Goal: Task Accomplishment & Management: Manage account settings

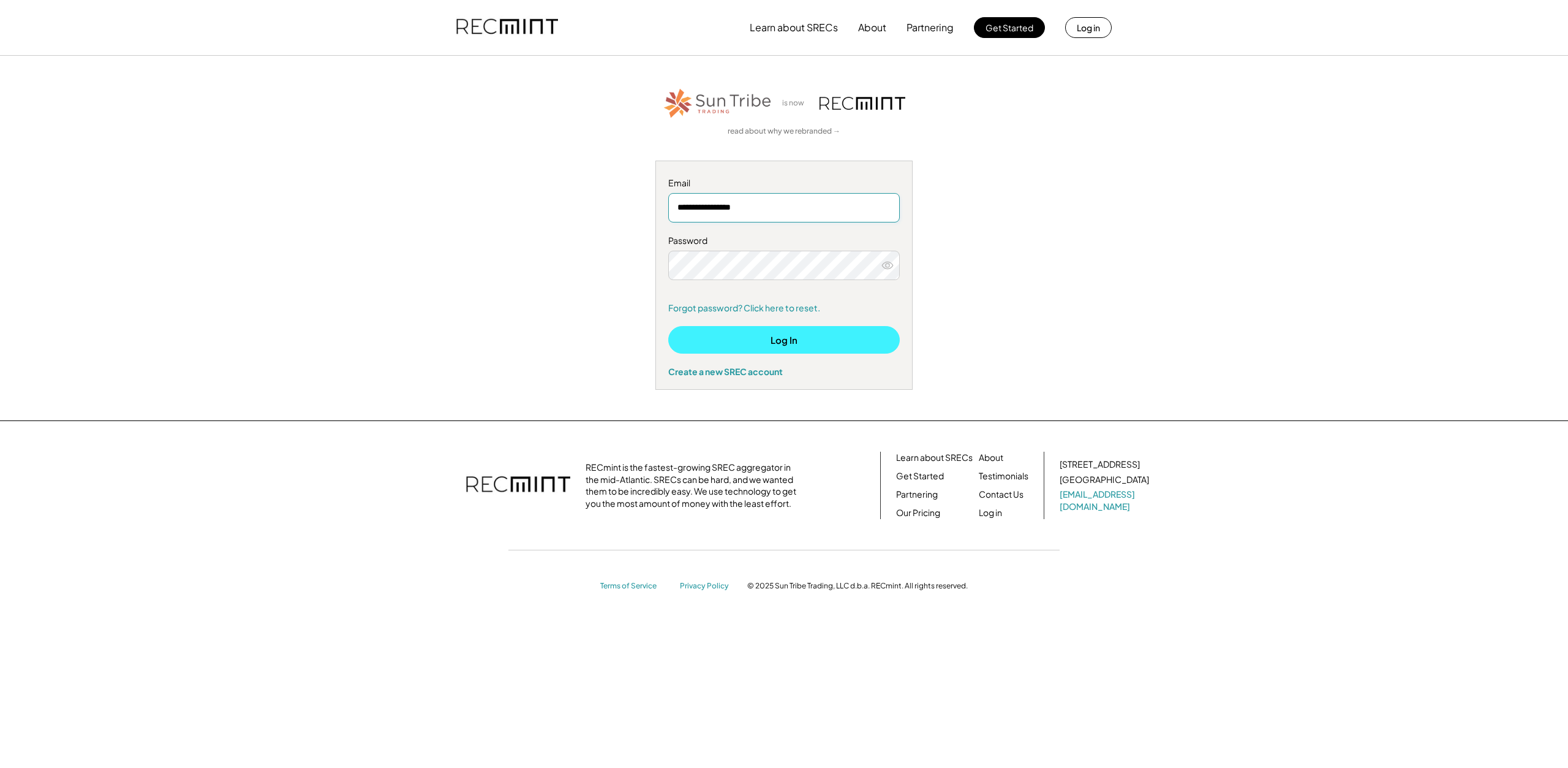
click at [786, 341] on button "Log In" at bounding box center [784, 340] width 232 height 28
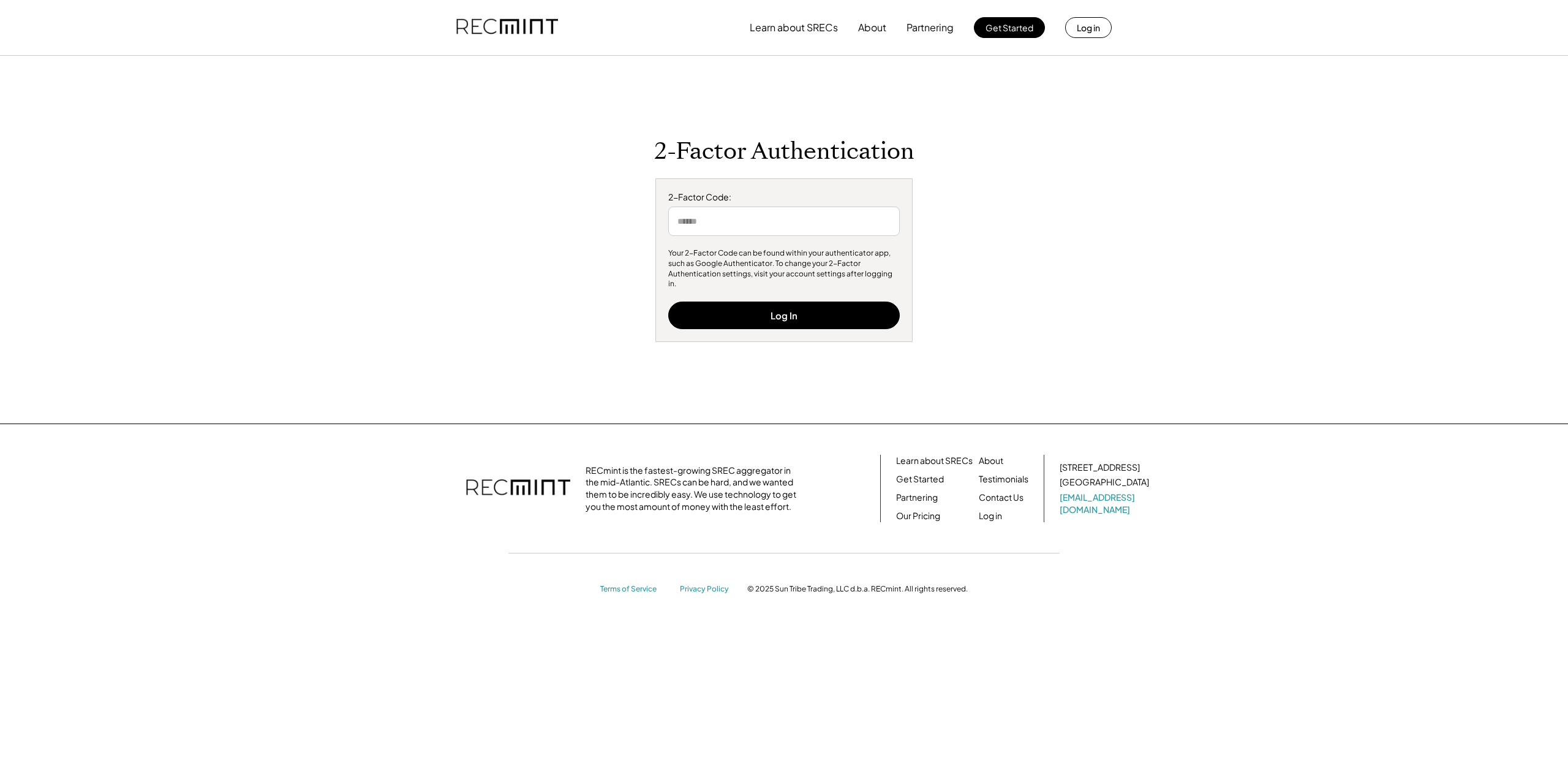
click at [758, 223] on input "input" at bounding box center [784, 221] width 232 height 29
type input "******"
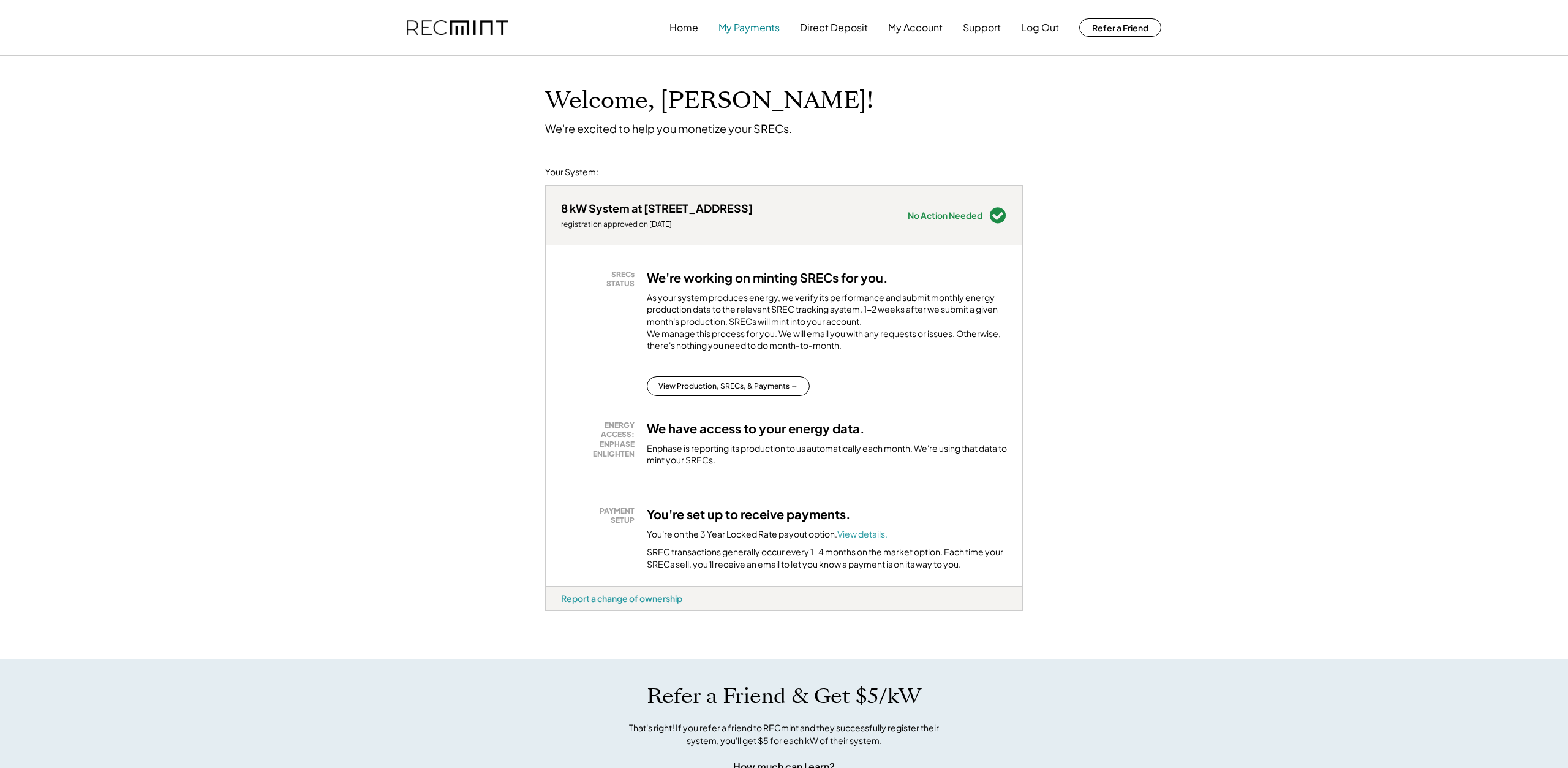
click at [771, 25] on button "My Payments" at bounding box center [749, 28] width 61 height 25
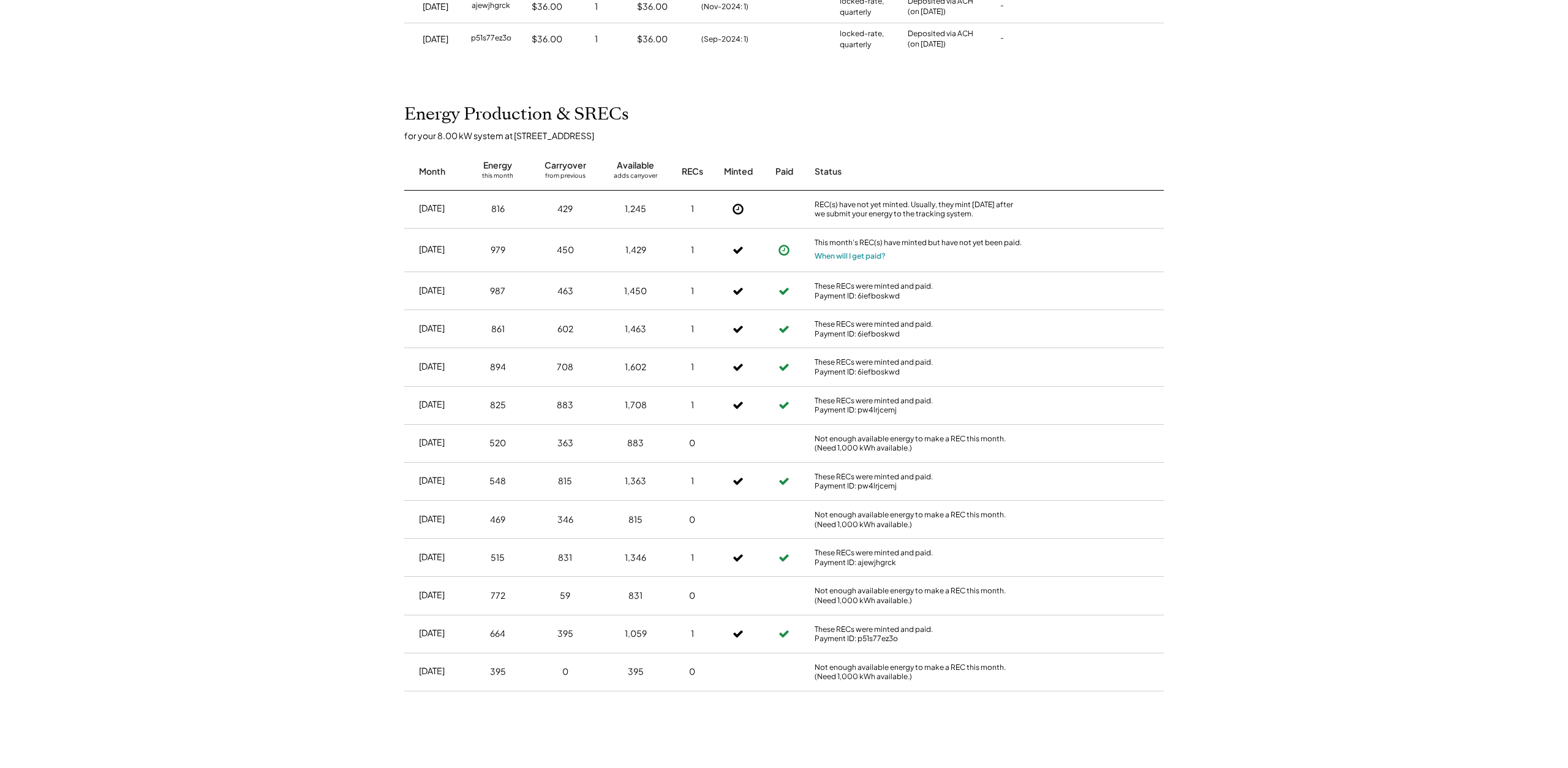
scroll to position [437, 0]
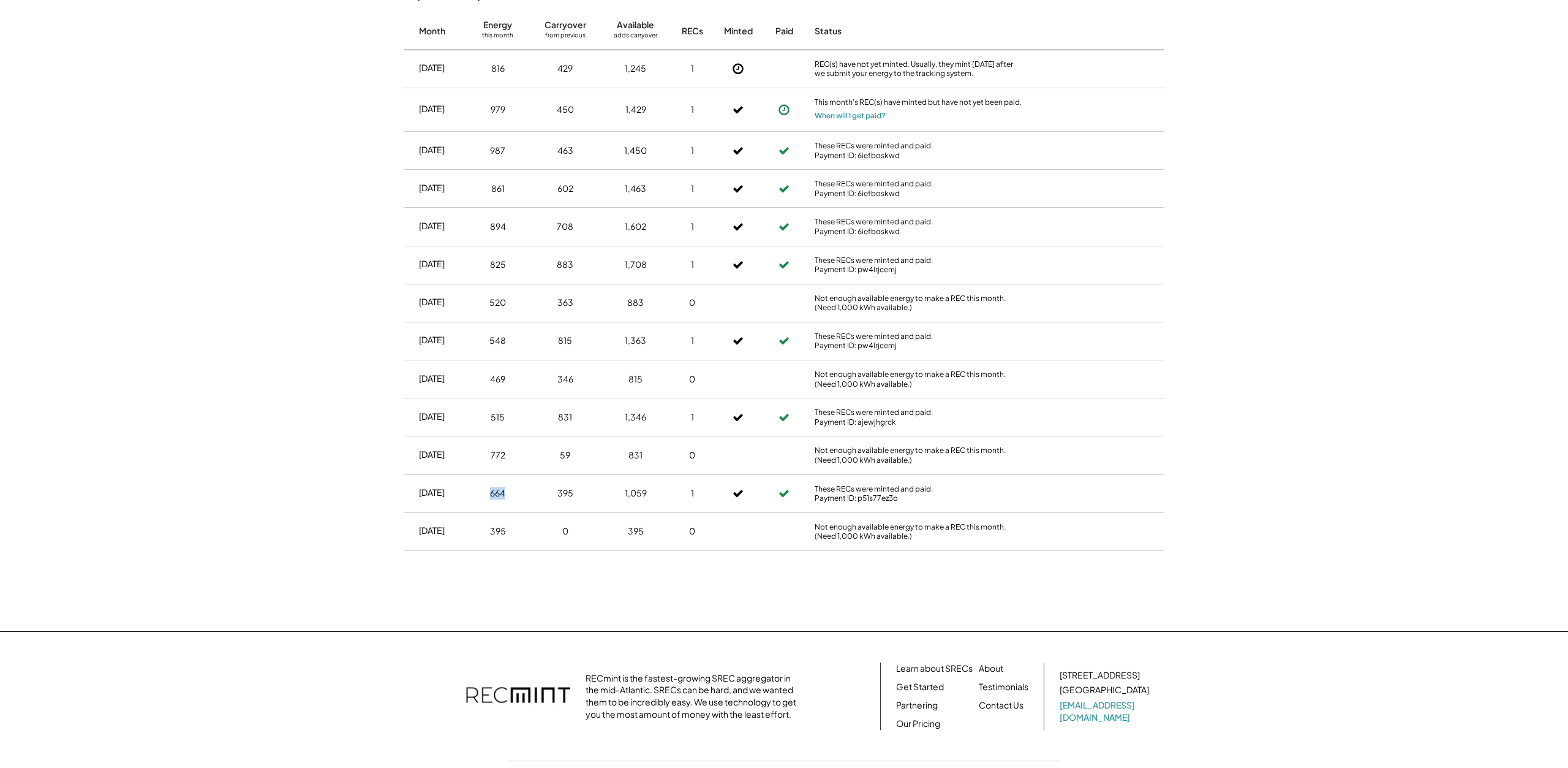
drag, startPoint x: 509, startPoint y: 497, endPoint x: 484, endPoint y: 498, distance: 25.0
click at [484, 498] on div "664" at bounding box center [498, 493] width 52 height 31
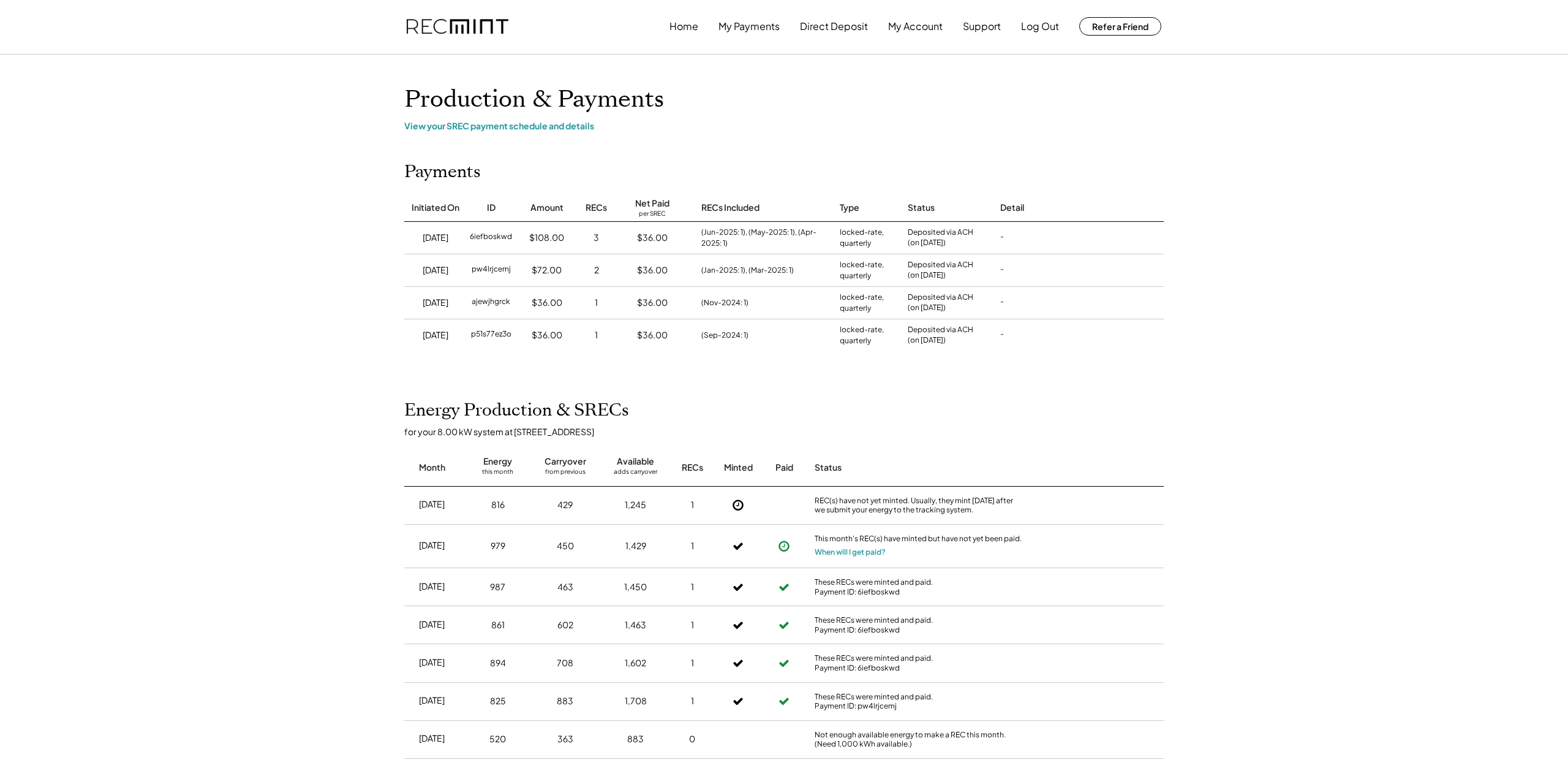
scroll to position [0, 0]
